Goal: Navigation & Orientation: Find specific page/section

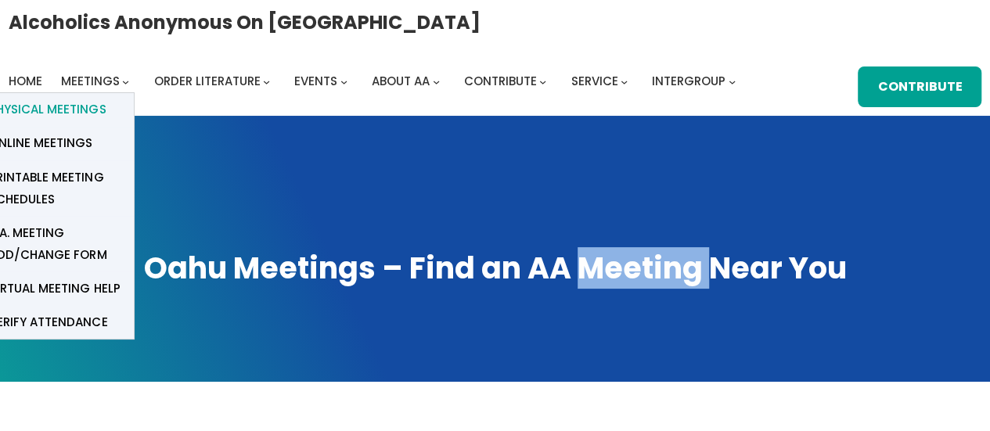
click at [89, 111] on span "Physical Meetings" at bounding box center [47, 110] width 117 height 22
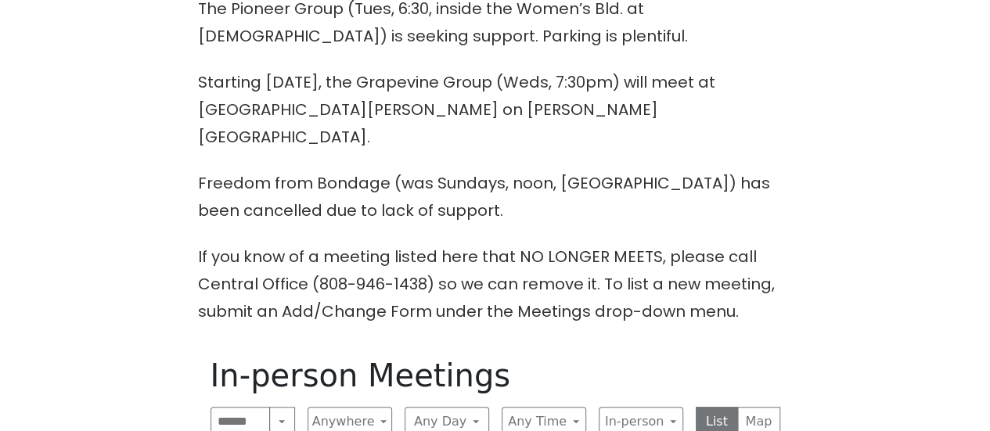
scroll to position [470, 0]
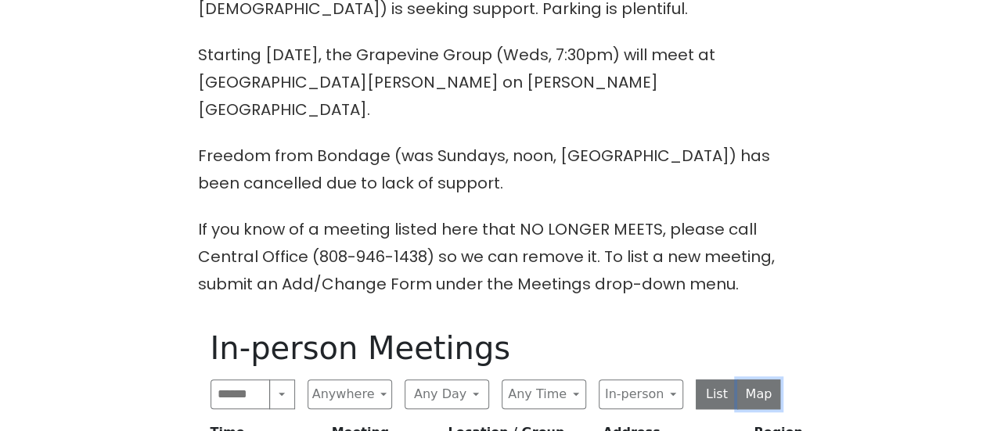
click at [758, 380] on button "Map" at bounding box center [759, 395] width 43 height 30
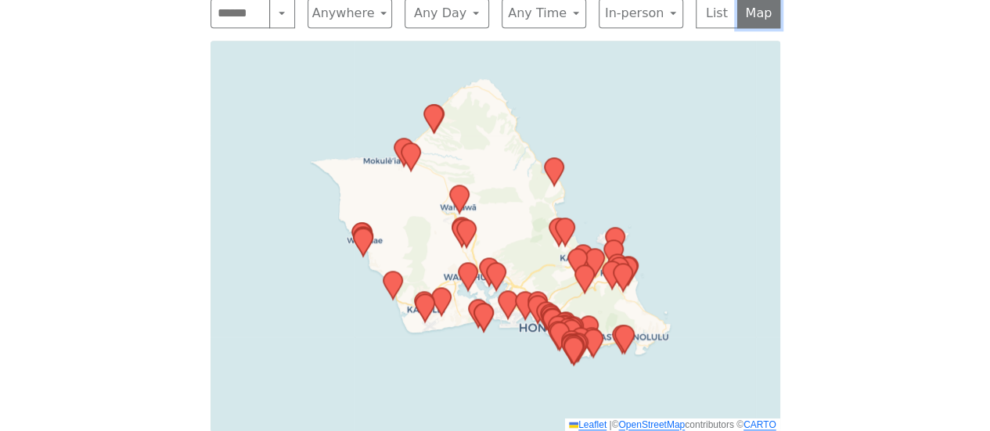
scroll to position [861, 0]
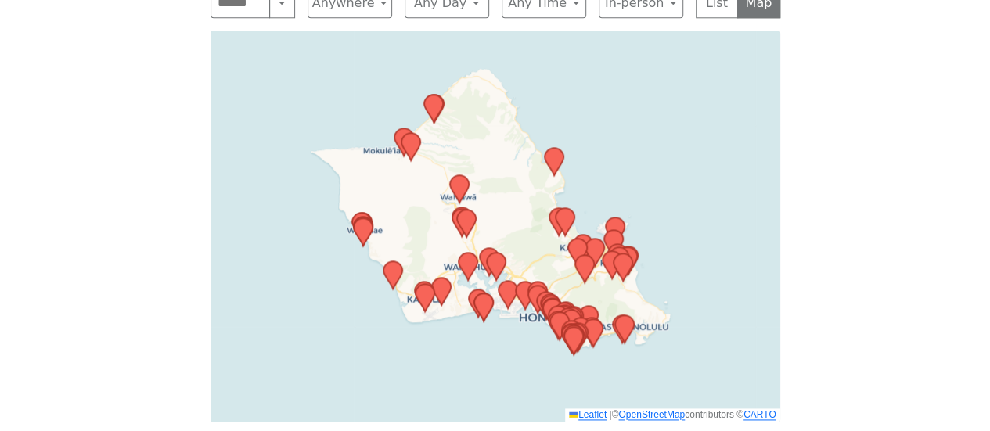
click at [691, 203] on div "Leaflet | © OpenStreetMap contributors © CARTO" at bounding box center [496, 226] width 570 height 391
click at [721, 216] on div "Leaflet | © OpenStreetMap contributors © CARTO" at bounding box center [496, 226] width 570 height 391
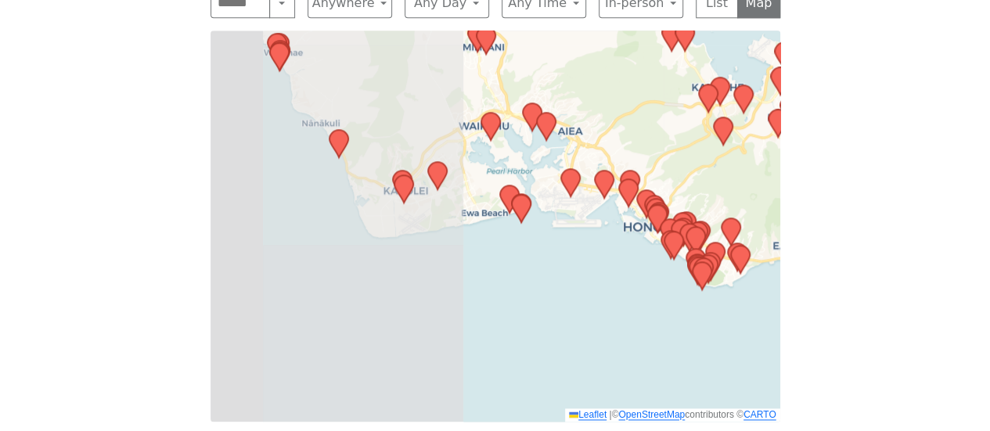
drag, startPoint x: 338, startPoint y: 261, endPoint x: 619, endPoint y: 93, distance: 326.6
click at [619, 93] on div "Leaflet | © OpenStreetMap contributors © CARTO" at bounding box center [496, 226] width 570 height 391
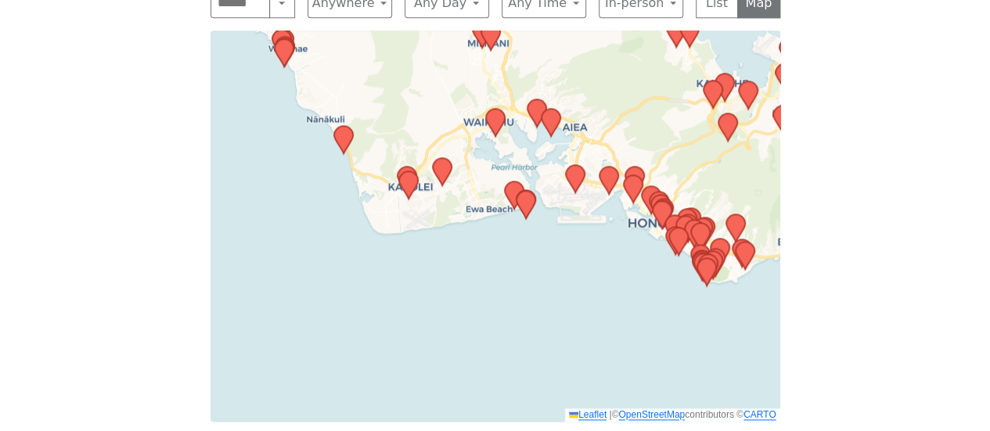
click at [661, 108] on div "Leaflet | © OpenStreetMap contributors © CARTO" at bounding box center [496, 226] width 570 height 391
click at [592, 198] on div "Leaflet | © OpenStreetMap contributors © CARTO" at bounding box center [496, 226] width 570 height 391
click at [689, 140] on div "Leaflet | © OpenStreetMap contributors © CARTO" at bounding box center [496, 226] width 570 height 391
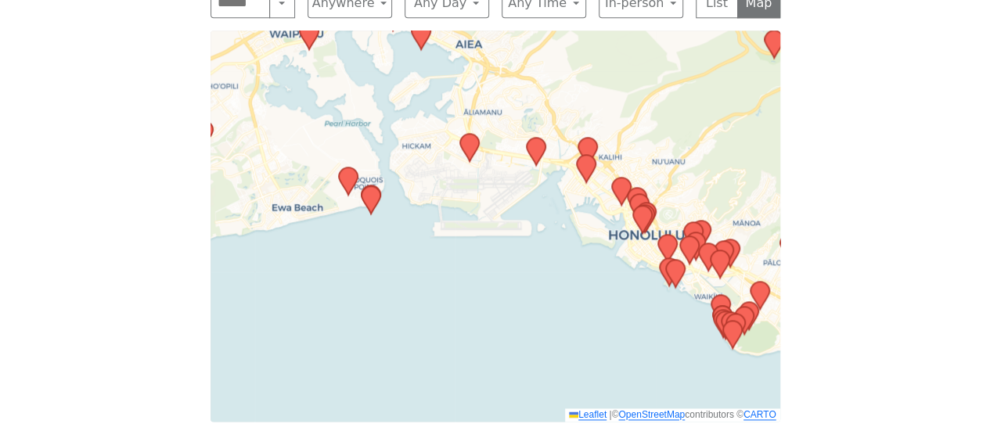
drag, startPoint x: 630, startPoint y: 168, endPoint x: 530, endPoint y: 214, distance: 109.3
click at [530, 214] on div "Leaflet | © OpenStreetMap contributors © CARTO" at bounding box center [496, 226] width 570 height 391
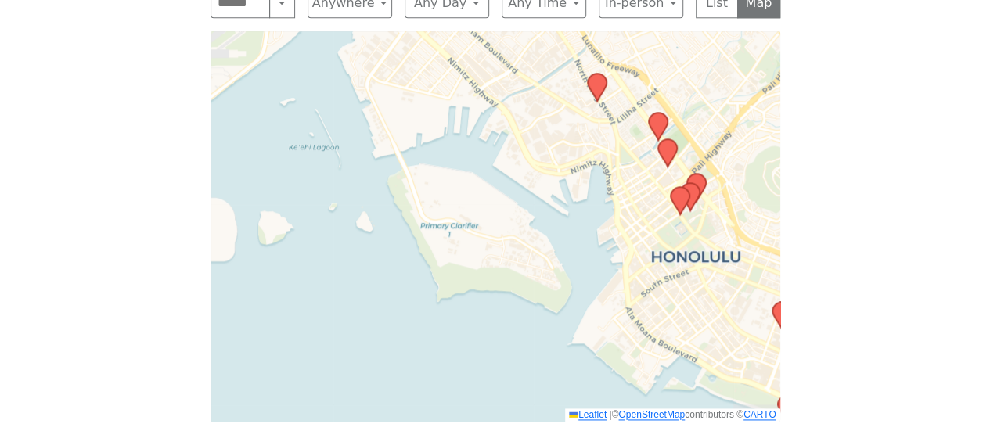
drag, startPoint x: 690, startPoint y: 148, endPoint x: 474, endPoint y: 139, distance: 216.3
click at [474, 139] on div "Leaflet | © OpenStreetMap contributors © CARTO" at bounding box center [496, 226] width 570 height 391
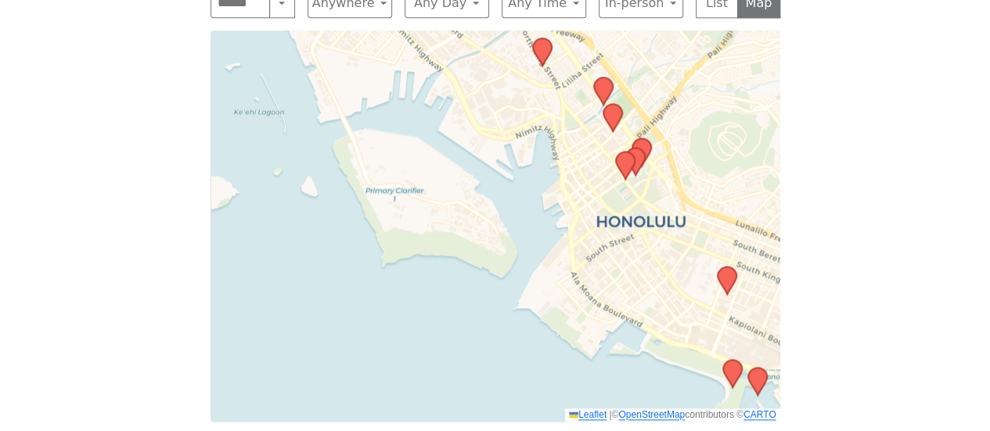
drag, startPoint x: 523, startPoint y: 317, endPoint x: 482, endPoint y: 291, distance: 48.2
click at [482, 291] on div "Leaflet | © OpenStreetMap contributors © CARTO" at bounding box center [496, 226] width 570 height 391
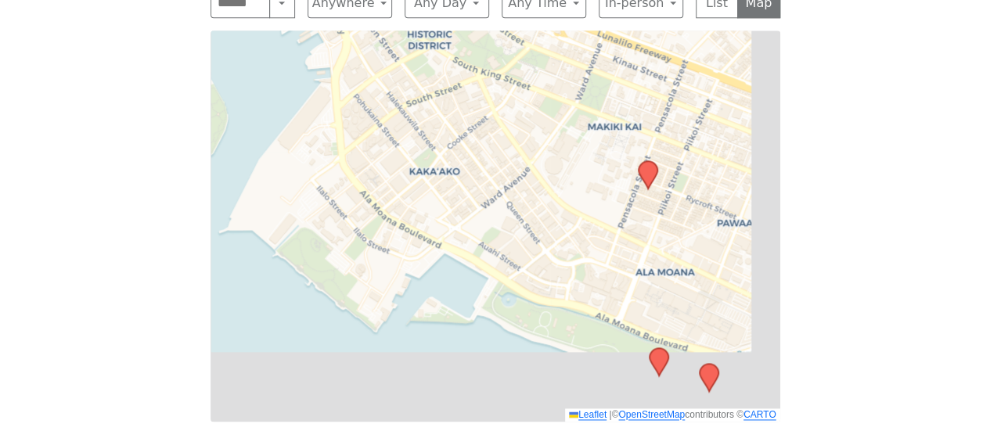
drag, startPoint x: 626, startPoint y: 339, endPoint x: 495, endPoint y: 146, distance: 233.4
click at [495, 146] on div "Leaflet | © OpenStreetMap contributors © CARTO" at bounding box center [496, 226] width 570 height 391
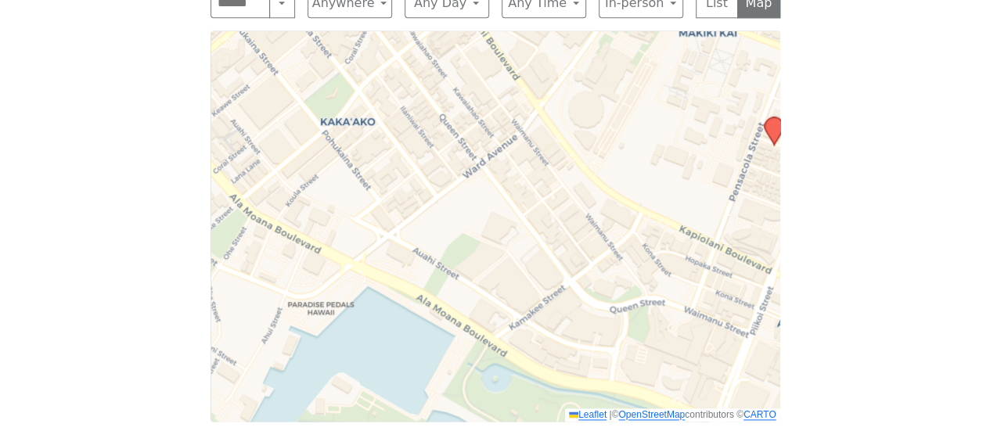
drag, startPoint x: 376, startPoint y: 151, endPoint x: 462, endPoint y: 173, distance: 88.9
click at [426, 173] on div "Leaflet | © OpenStreetMap contributors © CARTO" at bounding box center [496, 226] width 570 height 391
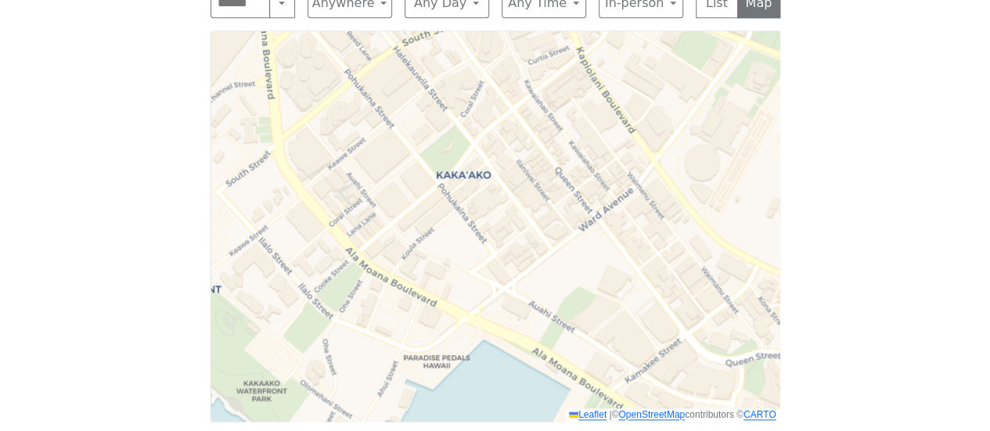
drag, startPoint x: 458, startPoint y: 156, endPoint x: 539, endPoint y: 195, distance: 89.6
click at [539, 195] on div "Leaflet | © OpenStreetMap contributors © CARTO" at bounding box center [496, 226] width 570 height 391
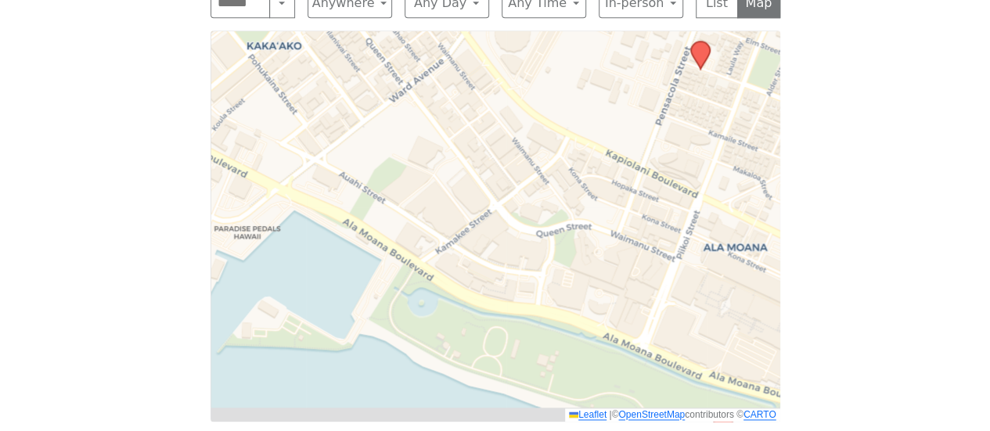
drag, startPoint x: 634, startPoint y: 285, endPoint x: 442, endPoint y: 156, distance: 231.3
click at [442, 156] on div "Leaflet | © OpenStreetMap contributors © CARTO" at bounding box center [496, 226] width 570 height 391
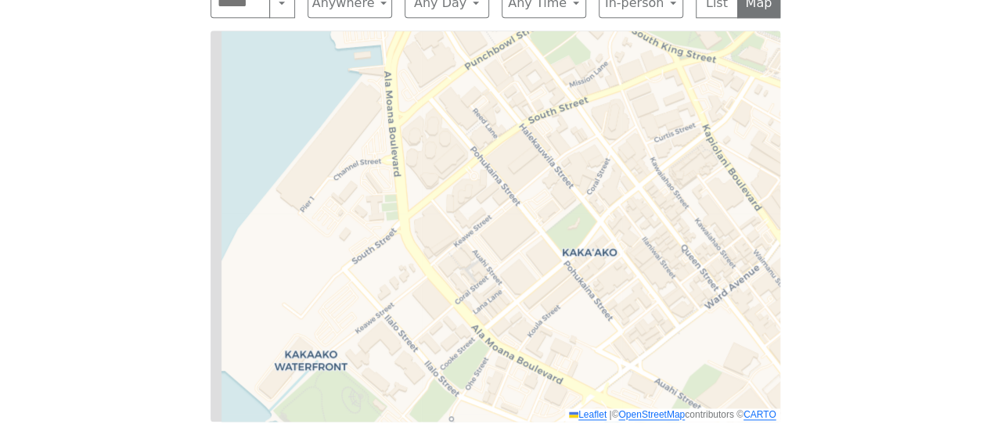
drag, startPoint x: 442, startPoint y: 156, endPoint x: 882, endPoint y: 456, distance: 532.9
click at [882, 431] on html "Skip to content Alcoholics Anonymous on Oahu Home Meetings Physical Meetings On…" at bounding box center [495, 19] width 990 height 1761
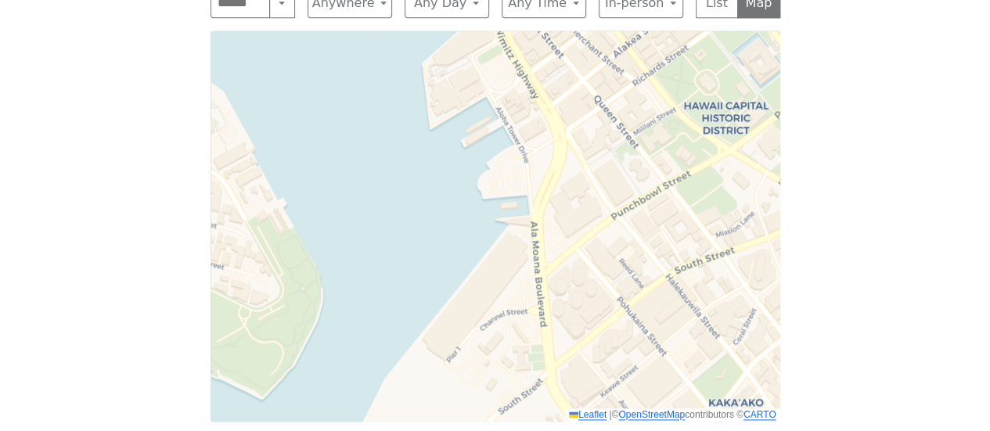
drag, startPoint x: 594, startPoint y: 179, endPoint x: 618, endPoint y: 236, distance: 61.8
click at [618, 236] on div "Leaflet | © OpenStreetMap contributors © CARTO" at bounding box center [496, 226] width 570 height 391
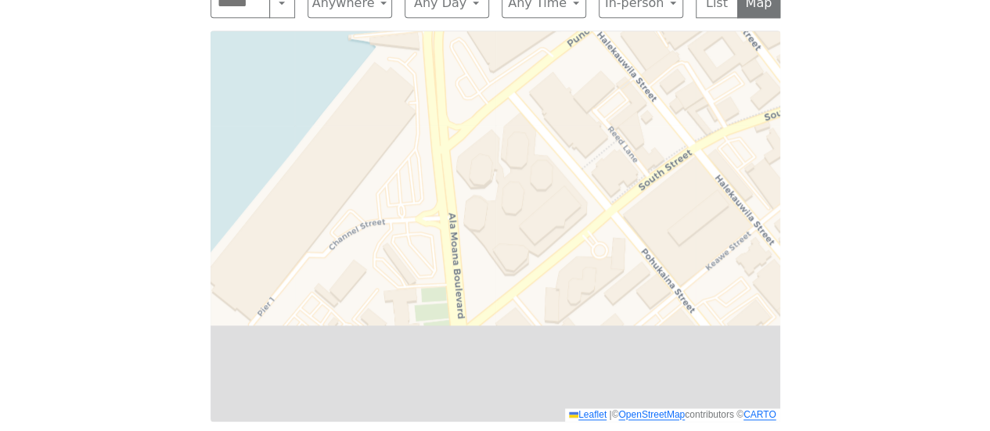
drag, startPoint x: 590, startPoint y: 273, endPoint x: 565, endPoint y: 151, distance: 124.5
click at [565, 152] on div "Leaflet | © OpenStreetMap contributors © CARTO" at bounding box center [496, 226] width 570 height 391
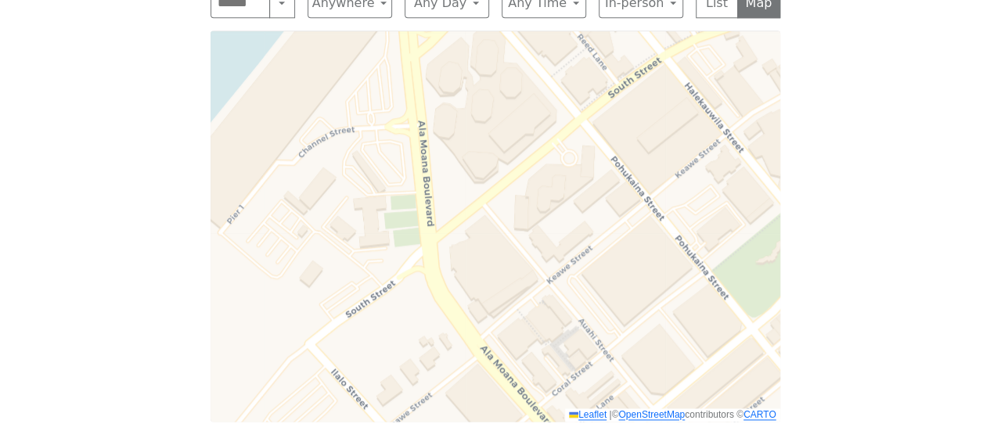
drag, startPoint x: 601, startPoint y: 240, endPoint x: 577, endPoint y: 158, distance: 85.7
click at [577, 158] on div "Leaflet | © OpenStreetMap contributors © CARTO" at bounding box center [496, 226] width 570 height 391
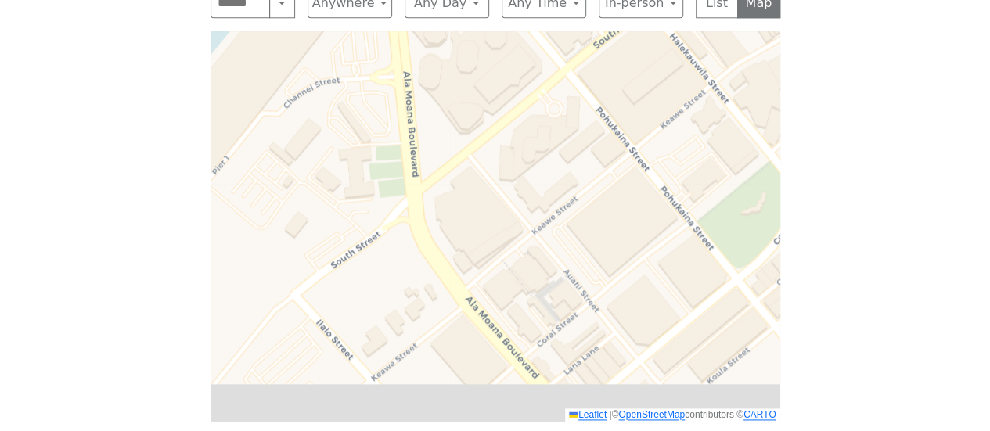
drag, startPoint x: 636, startPoint y: 265, endPoint x: 606, endPoint y: 183, distance: 87.4
click at [609, 189] on div "Leaflet | © OpenStreetMap contributors © CARTO" at bounding box center [496, 226] width 570 height 391
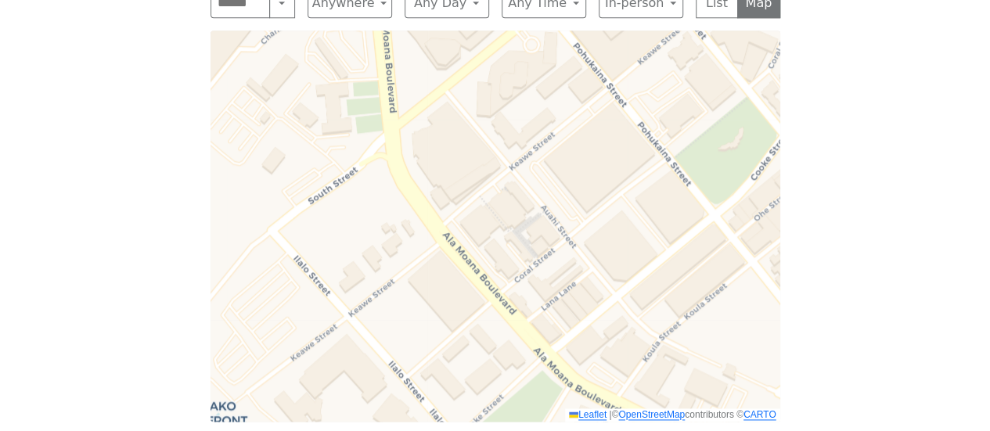
drag, startPoint x: 631, startPoint y: 245, endPoint x: 617, endPoint y: 201, distance: 46.1
click at [617, 201] on div "Leaflet | © OpenStreetMap contributors © CARTO" at bounding box center [496, 226] width 570 height 391
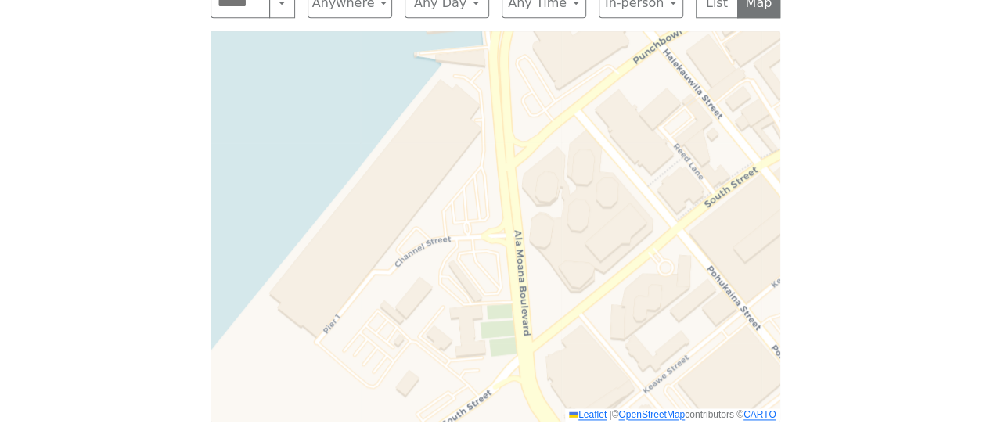
drag, startPoint x: 620, startPoint y: 143, endPoint x: 756, endPoint y: 380, distance: 272.5
click at [756, 380] on div "Leaflet | © OpenStreetMap contributors © CARTO" at bounding box center [496, 226] width 570 height 391
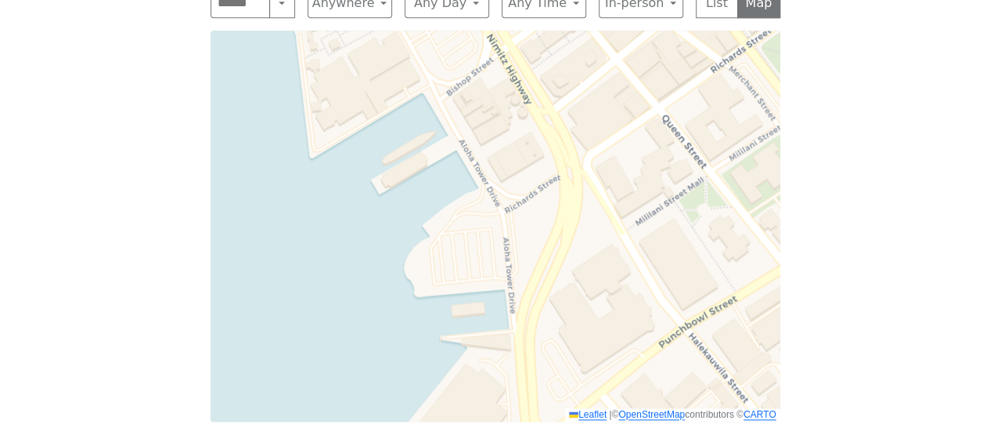
drag, startPoint x: 614, startPoint y: 252, endPoint x: 615, endPoint y: 468, distance: 216.1
click at [615, 431] on html "Skip to content Alcoholics Anonymous on Oahu Home Meetings Physical Meetings On…" at bounding box center [495, 19] width 990 height 1761
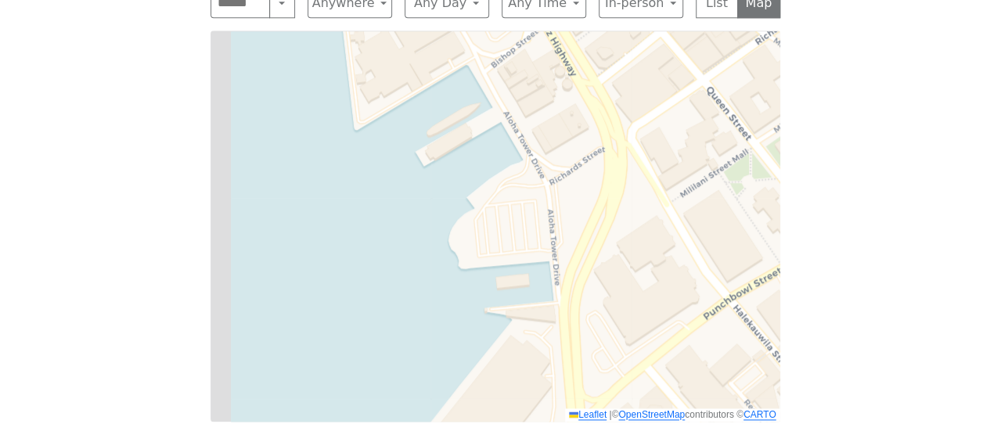
drag, startPoint x: 639, startPoint y: 231, endPoint x: 684, endPoint y: 203, distance: 52.8
click at [684, 203] on div "Leaflet | © OpenStreetMap contributors © CARTO" at bounding box center [496, 226] width 570 height 391
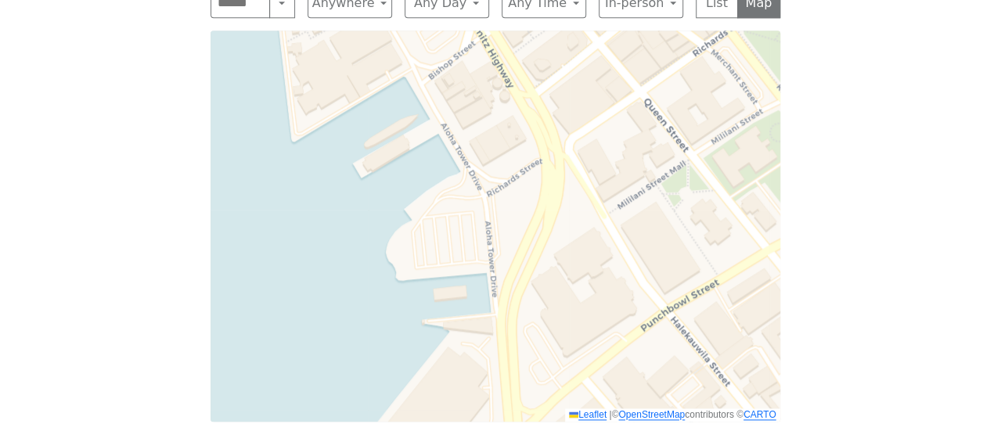
drag, startPoint x: 734, startPoint y: 161, endPoint x: 667, endPoint y: 173, distance: 67.7
click at [667, 173] on div "Leaflet | © OpenStreetMap contributors © CARTO" at bounding box center [496, 226] width 570 height 391
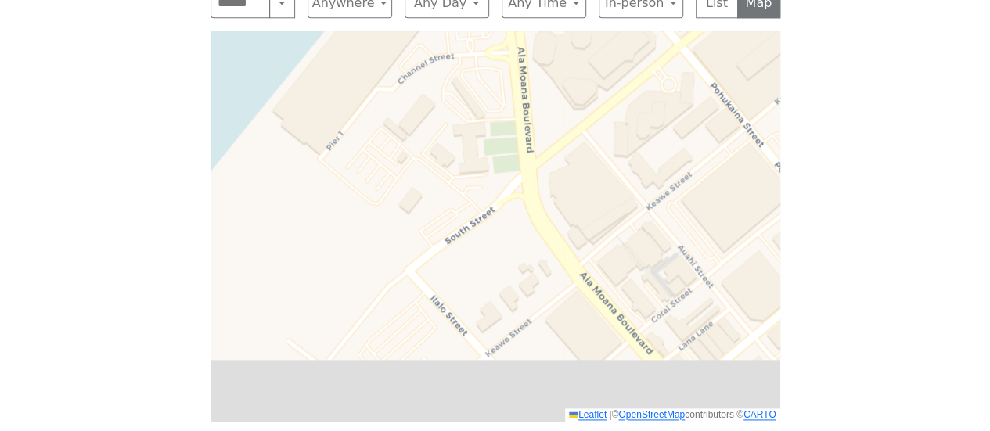
drag, startPoint x: 631, startPoint y: 355, endPoint x: 623, endPoint y: -95, distance: 449.5
click at [623, 0] on html "Skip to content Alcoholics Anonymous on Oahu Home Meetings Physical Meetings On…" at bounding box center [495, 19] width 990 height 1761
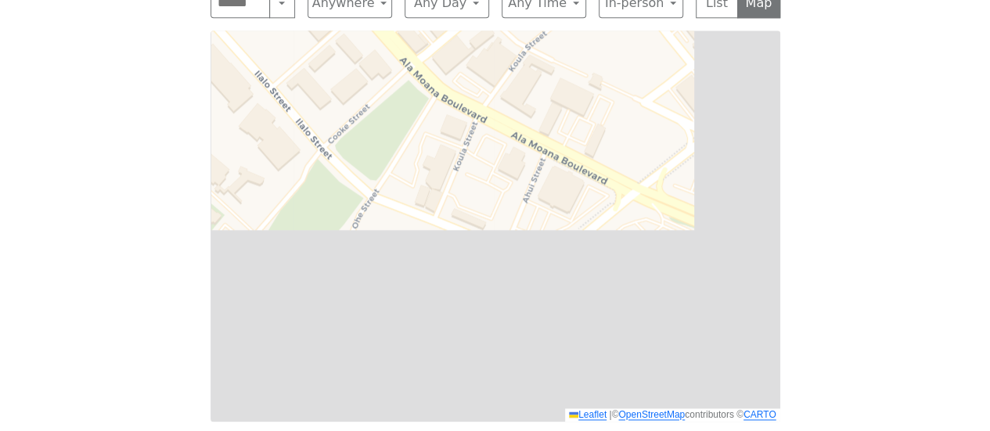
drag, startPoint x: 683, startPoint y: 190, endPoint x: 395, endPoint y: -95, distance: 405.3
click at [395, 0] on html "Skip to content Alcoholics Anonymous on Oahu Home Meetings Physical Meetings On…" at bounding box center [495, 19] width 990 height 1761
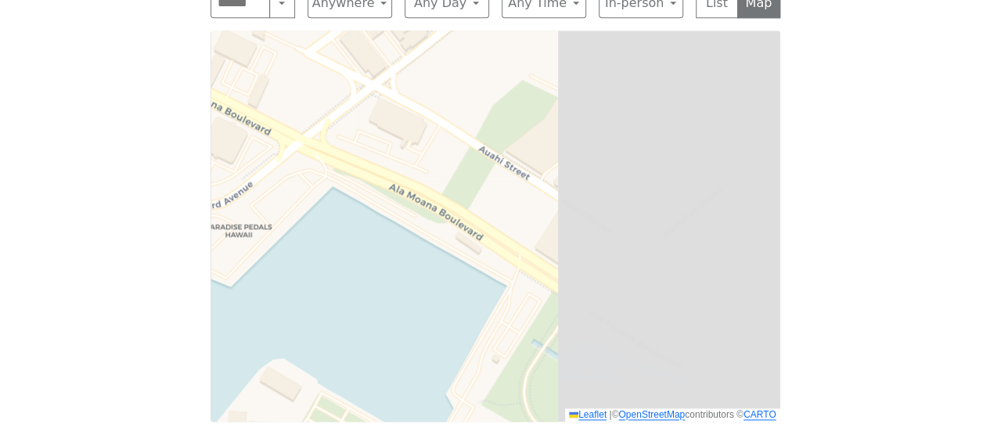
drag, startPoint x: 657, startPoint y: 81, endPoint x: 339, endPoint y: 19, distance: 324.0
click at [339, 31] on div "Leaflet | © OpenStreetMap contributors © CARTO" at bounding box center [496, 226] width 570 height 391
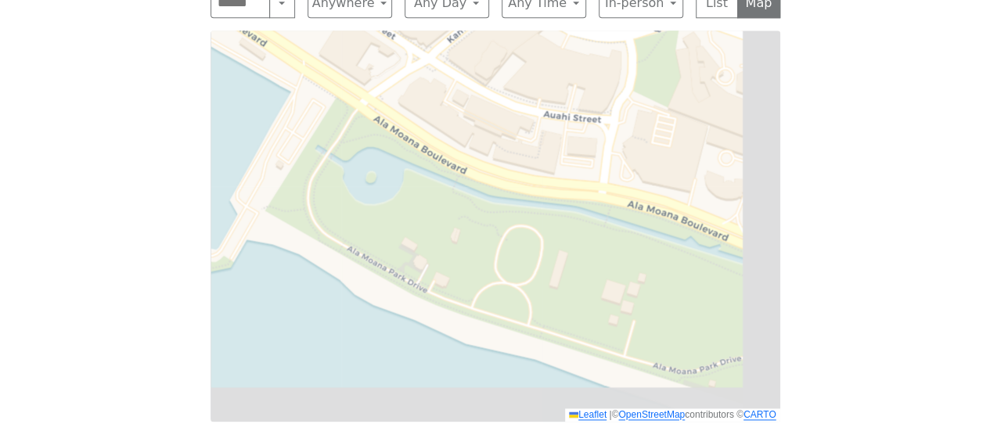
drag, startPoint x: 658, startPoint y: 184, endPoint x: 447, endPoint y: 4, distance: 277.1
click at [449, 31] on div "Leaflet | © OpenStreetMap contributors © CARTO" at bounding box center [496, 226] width 570 height 391
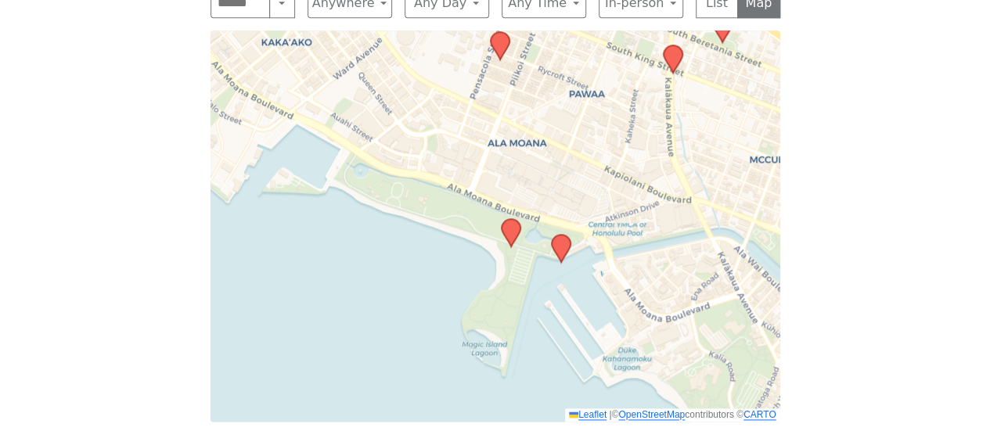
drag, startPoint x: 692, startPoint y: 66, endPoint x: 484, endPoint y: 113, distance: 213.5
click at [484, 113] on div "Leaflet | © OpenStreetMap contributors © CARTO" at bounding box center [496, 226] width 570 height 391
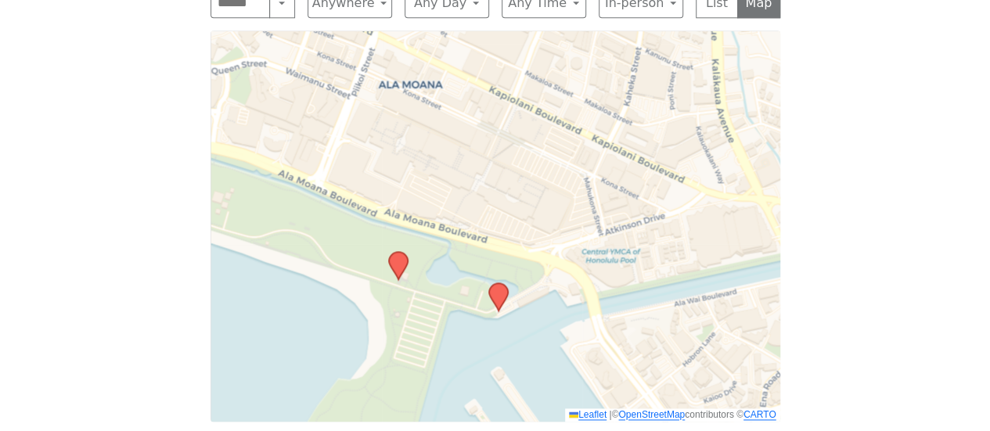
drag, startPoint x: 565, startPoint y: 153, endPoint x: 448, endPoint y: 126, distance: 120.6
click at [448, 126] on div "Leaflet | © OpenStreetMap contributors © CARTO" at bounding box center [496, 226] width 570 height 391
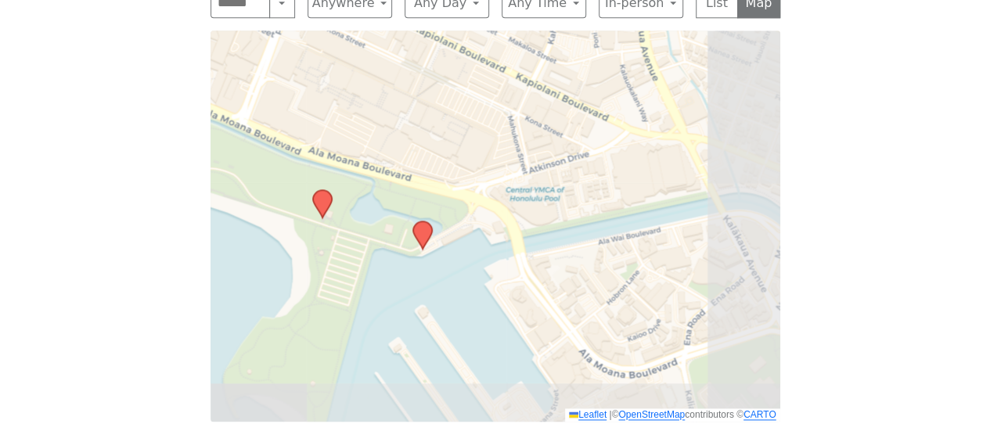
drag, startPoint x: 669, startPoint y: 218, endPoint x: 572, endPoint y: 141, distance: 124.4
click at [572, 141] on div "Leaflet | © OpenStreetMap contributors © CARTO" at bounding box center [496, 226] width 570 height 391
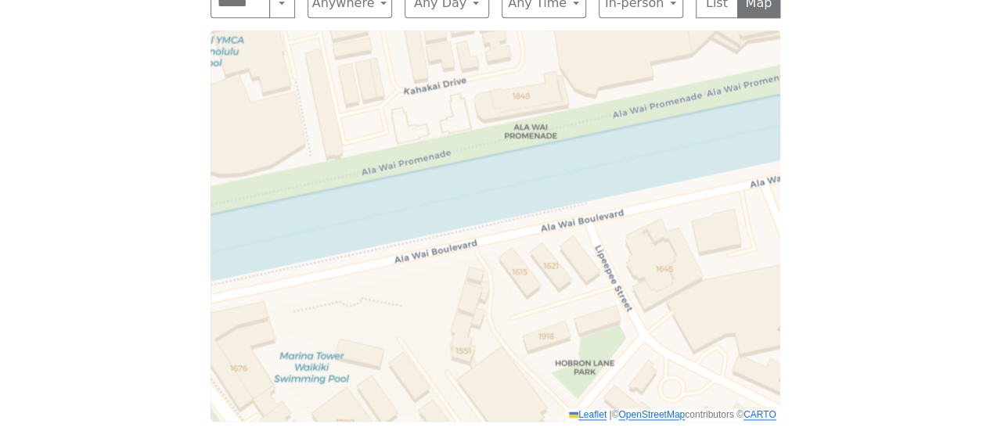
drag, startPoint x: 508, startPoint y: 161, endPoint x: 598, endPoint y: 278, distance: 148.0
click at [598, 278] on div "Leaflet | © OpenStreetMap contributors © CARTO" at bounding box center [496, 226] width 570 height 391
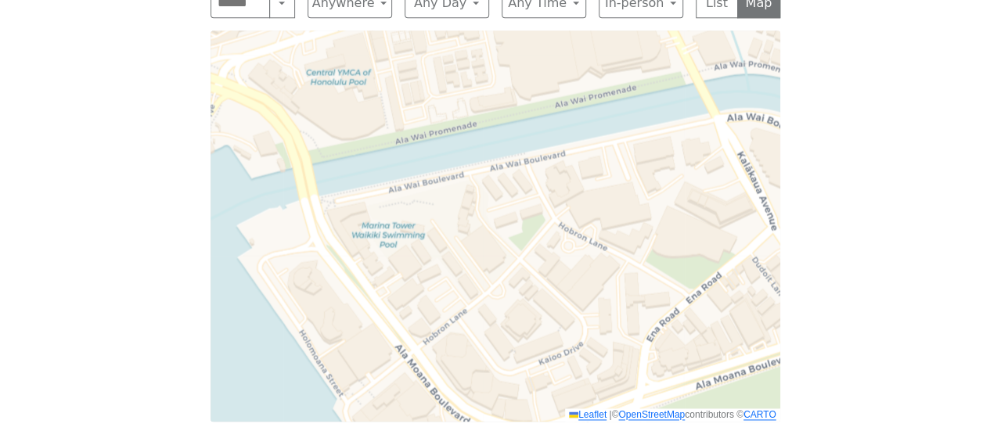
drag, startPoint x: 496, startPoint y: 244, endPoint x: 459, endPoint y: 153, distance: 99.0
click at [460, 154] on div "Leaflet | © OpenStreetMap contributors © CARTO" at bounding box center [496, 226] width 570 height 391
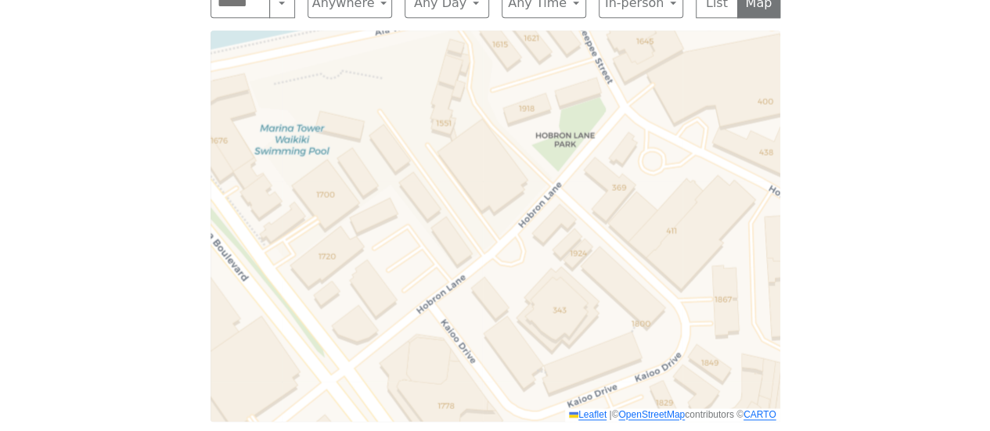
drag, startPoint x: 428, startPoint y: 177, endPoint x: 462, endPoint y: 187, distance: 35.9
click at [462, 187] on div "Leaflet | © OpenStreetMap contributors © CARTO" at bounding box center [496, 226] width 570 height 391
click at [552, 283] on div "Leaflet | © OpenStreetMap contributors © CARTO" at bounding box center [496, 226] width 570 height 391
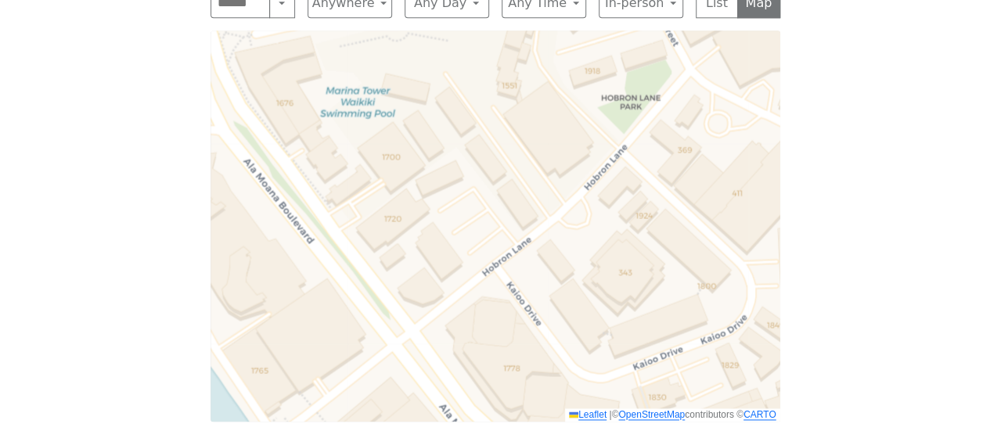
drag, startPoint x: 243, startPoint y: 305, endPoint x: 319, endPoint y: 267, distance: 85.1
click at [319, 267] on div "Leaflet | © OpenStreetMap contributors © CARTO" at bounding box center [496, 226] width 570 height 391
